Goal: Task Accomplishment & Management: Manage account settings

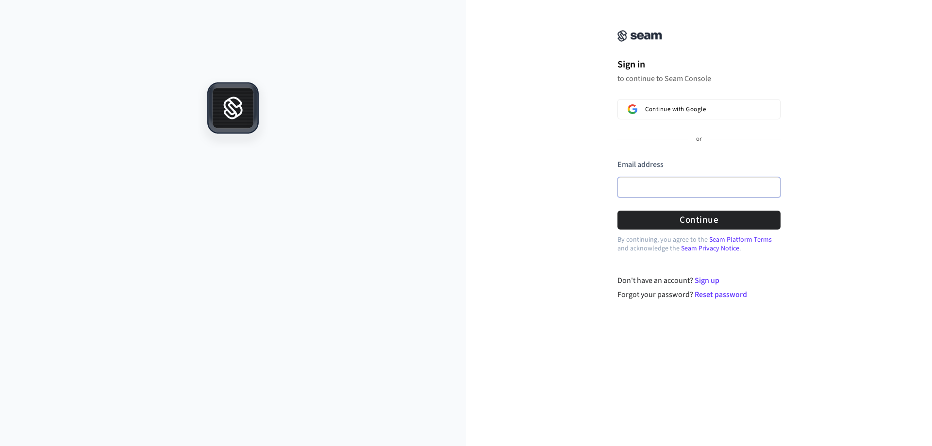
click at [661, 192] on input "Email address" at bounding box center [699, 187] width 163 height 20
click at [529, 198] on div "Sign in to continue to Seam Console Continue with Google or Email address Passw…" at bounding box center [699, 156] width 466 height 289
